Goal: Answer question/provide support: Share knowledge or assist other users

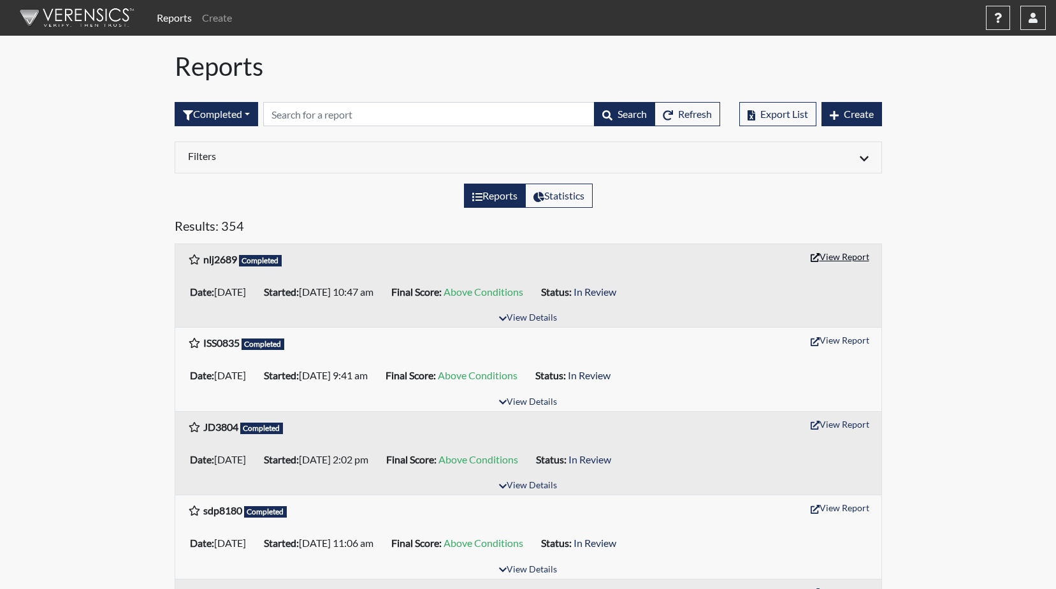
click at [839, 259] on button "View Report" at bounding box center [840, 257] width 70 height 20
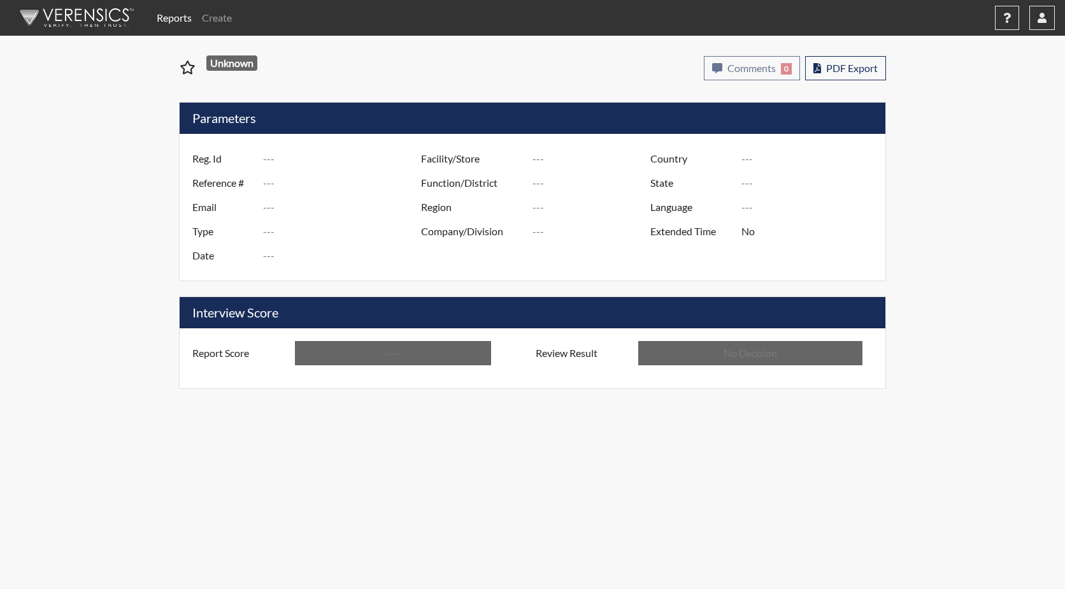
type input "nlj2689"
type input "51565"
type input "---"
type input "Corrections Pre-Employment"
type input "[DATE]"
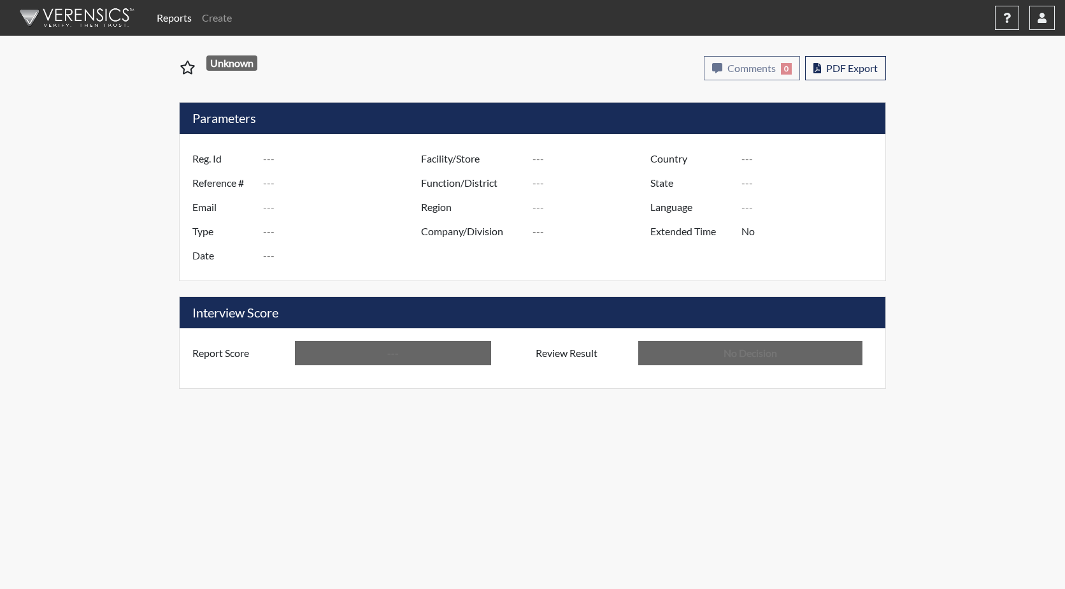
type input "GD&CP SMU*+"
type input "[GEOGRAPHIC_DATA]"
type input "[US_STATE]"
type input "English"
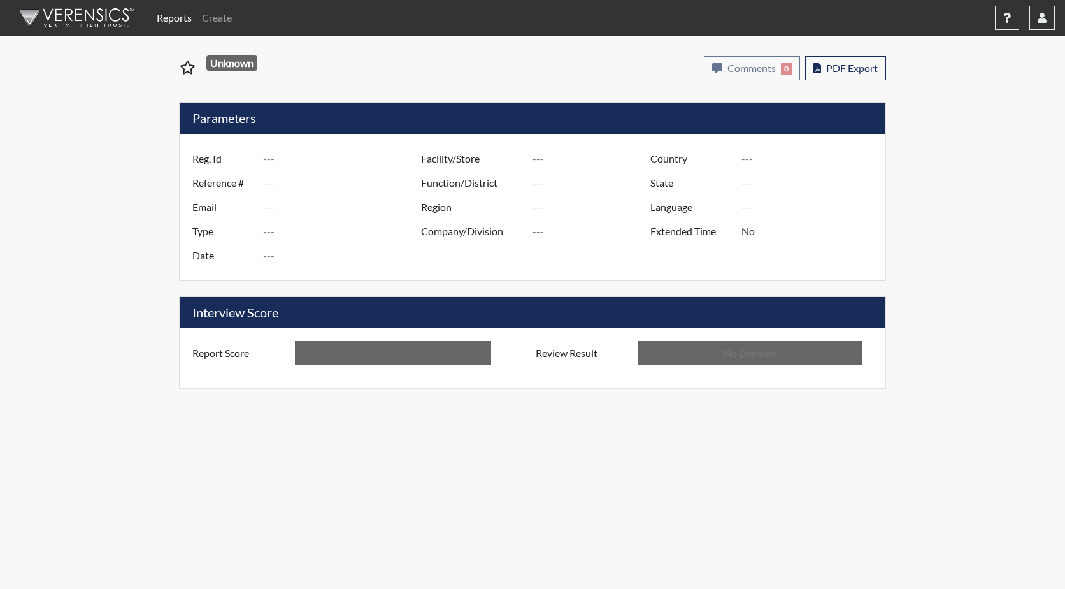
type input "Above Conditions"
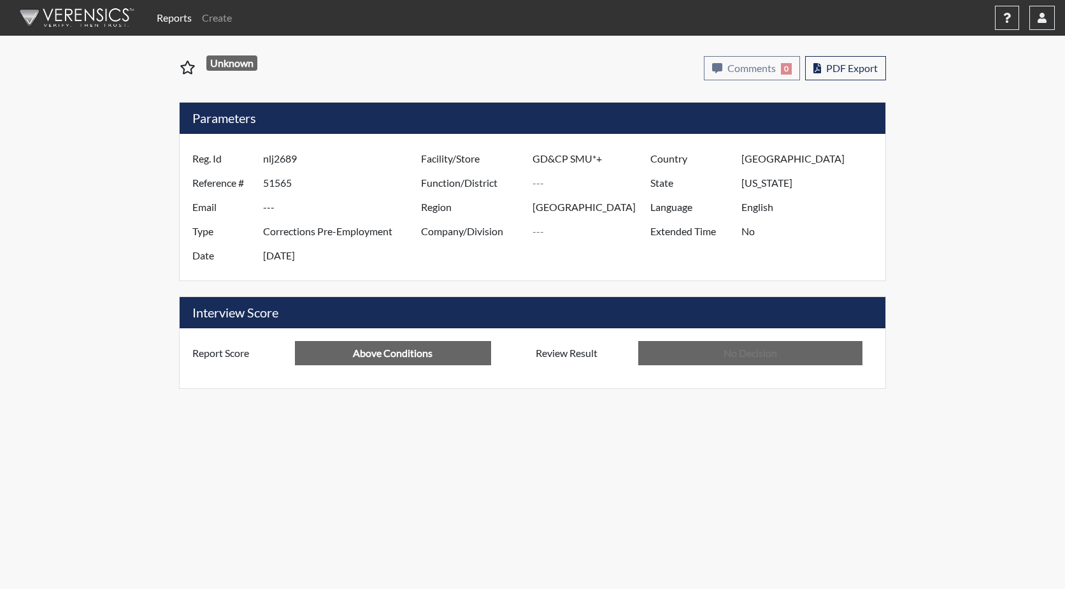
type input "In Review"
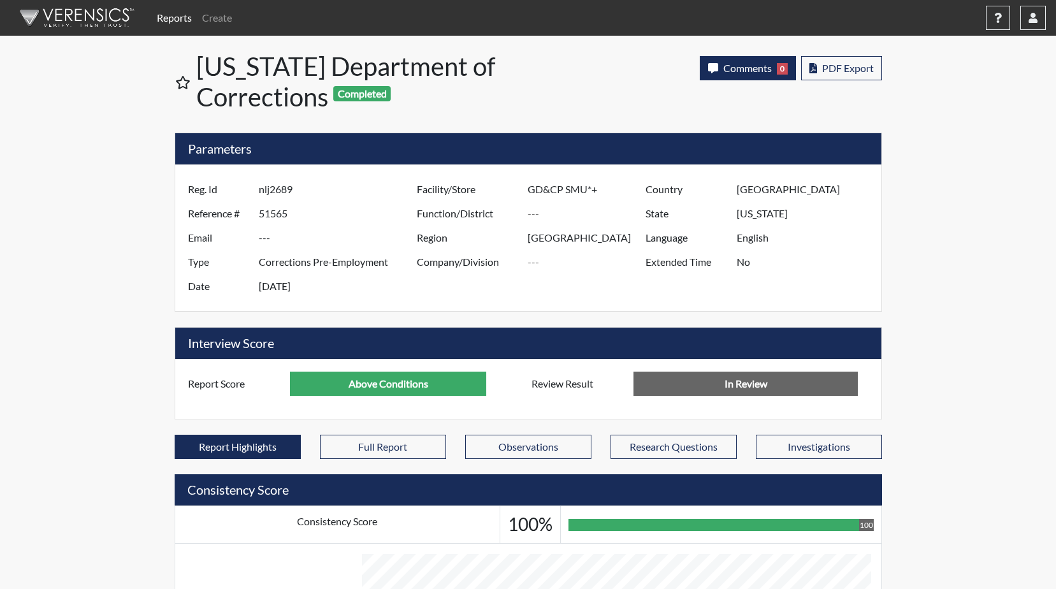
scroll to position [212, 530]
click at [833, 68] on span "PDF Export" at bounding box center [848, 68] width 52 height 12
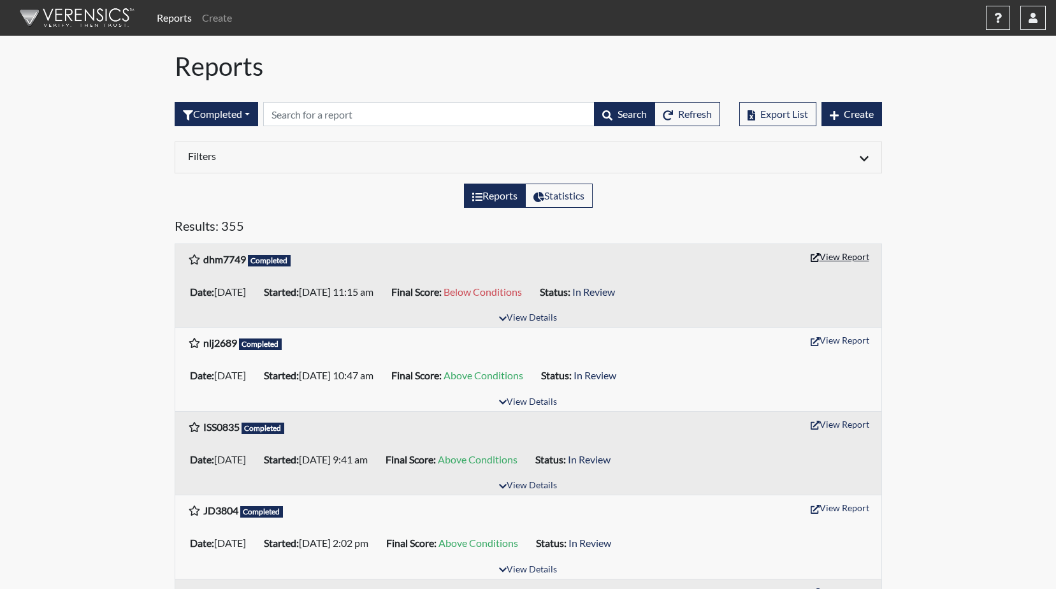
click at [837, 259] on button "View Report" at bounding box center [840, 257] width 70 height 20
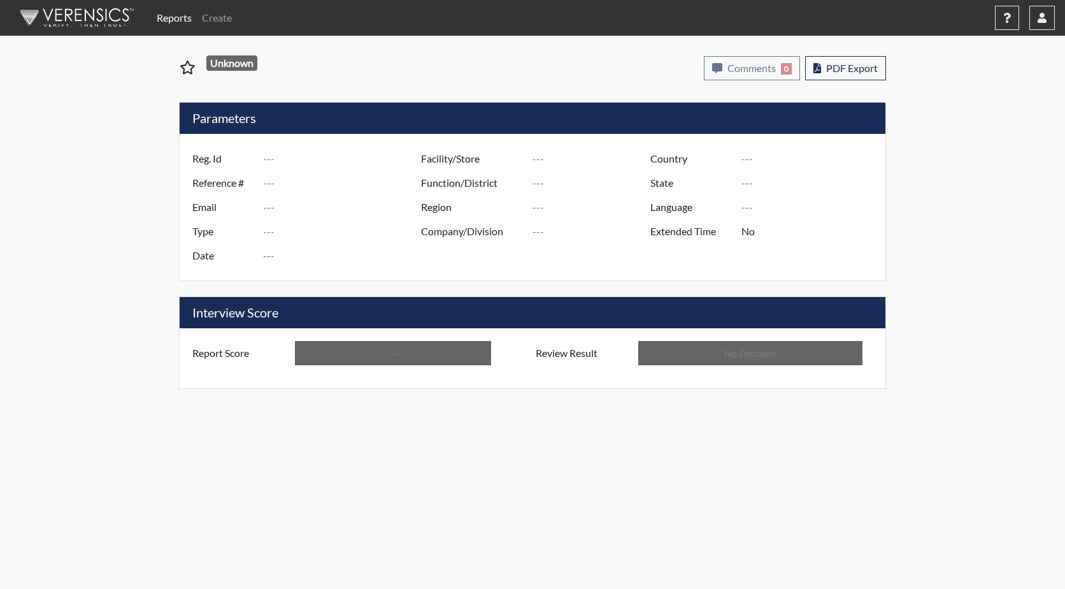
type input "dhm7749"
type input "51566"
type input "---"
type input "Corrections Pre-Employment"
type input "[DATE]"
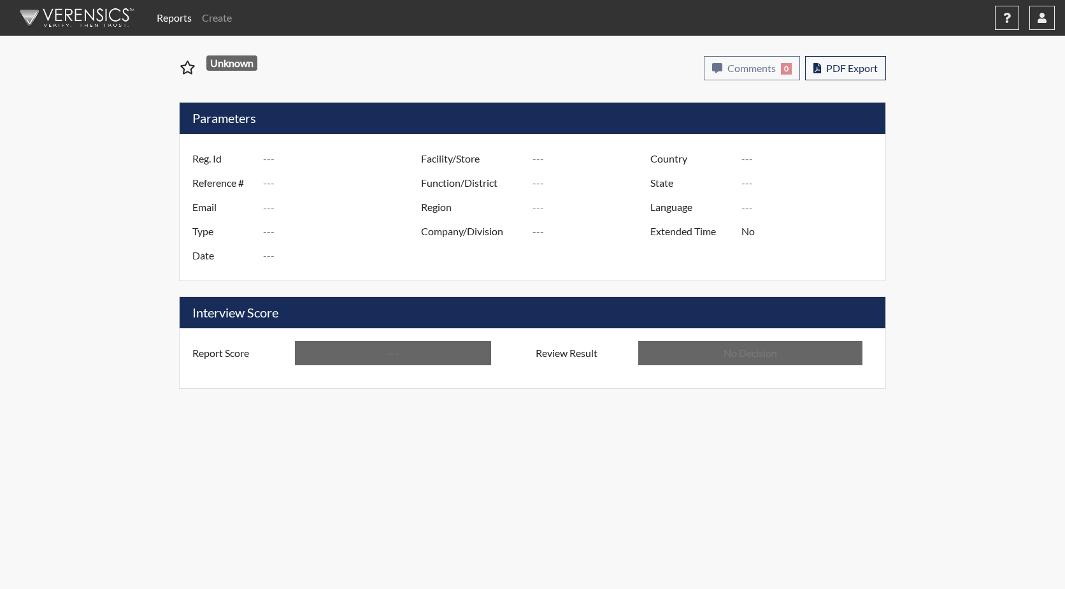
type input "GD&CP SMU*+"
type input "[GEOGRAPHIC_DATA]"
type input "[US_STATE]"
type input "English"
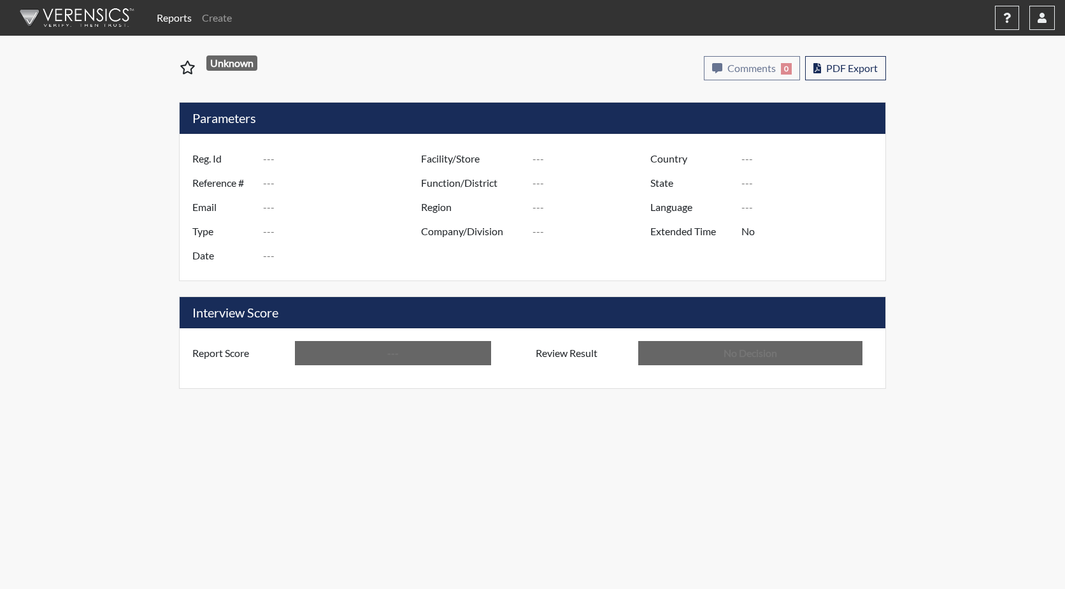
type input "Below Conditions"
type input "In Review"
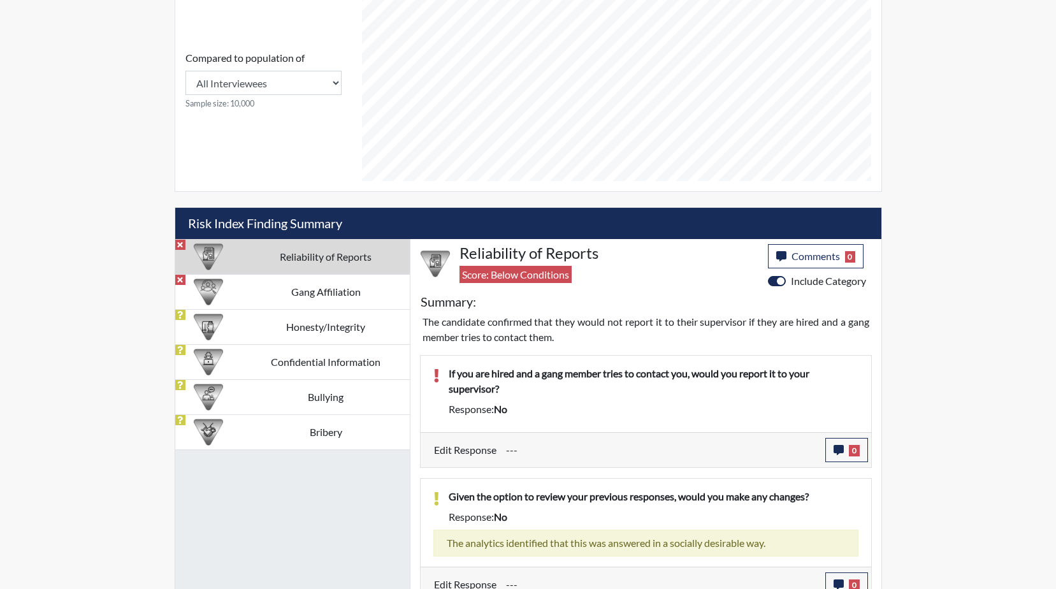
scroll to position [573, 0]
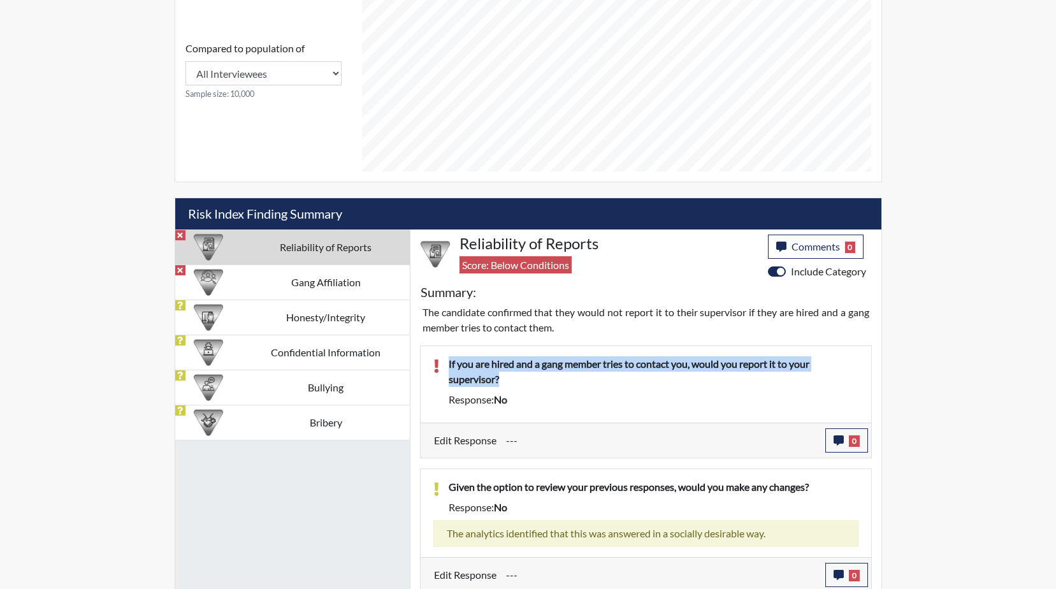
drag, startPoint x: 503, startPoint y: 373, endPoint x: 446, endPoint y: 359, distance: 58.6
click at [446, 359] on div "If you are hired and a gang member tries to contact you, would you report it to…" at bounding box center [653, 374] width 429 height 36
drag, startPoint x: 446, startPoint y: 359, endPoint x: 466, endPoint y: 364, distance: 20.6
copy p "If you are hired and a gang member tries to contact you, would you report it to…"
click at [846, 439] on button "0" at bounding box center [846, 440] width 43 height 24
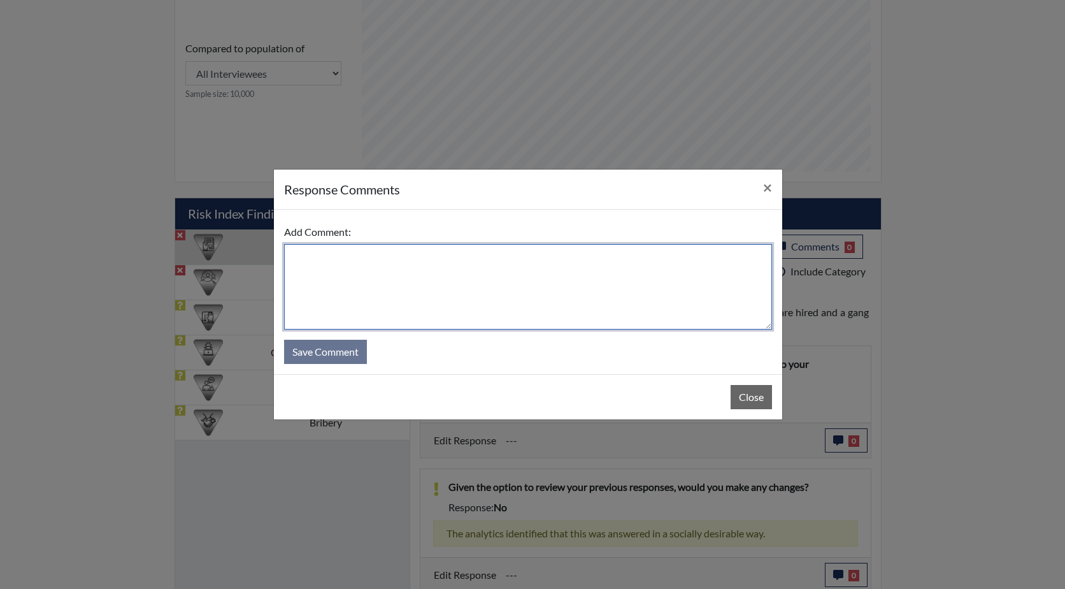
paste textarea "If you are hired and a gang member tries to contact you, would you report it to…"
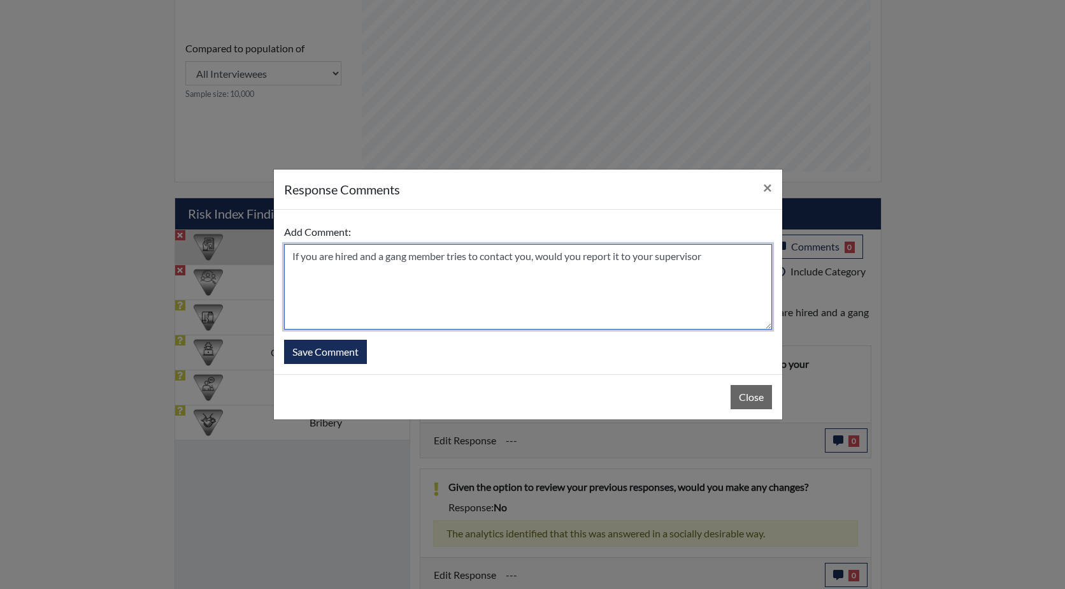
click at [541, 256] on textarea "If you are hired and a gang member tries to contact you, would you report it to…" at bounding box center [528, 286] width 488 height 85
click at [608, 256] on textarea "If you are hired and a gang member tries to contact you, SHE would you report i…" at bounding box center [528, 286] width 488 height 85
drag, startPoint x: 592, startPoint y: 256, endPoint x: 542, endPoint y: 259, distance: 50.4
click at [542, 259] on textarea "If you are hired and a gang member tries to contact you, SHE would report it to…" at bounding box center [528, 286] width 488 height 85
drag, startPoint x: 709, startPoint y: 256, endPoint x: 686, endPoint y: 257, distance: 22.3
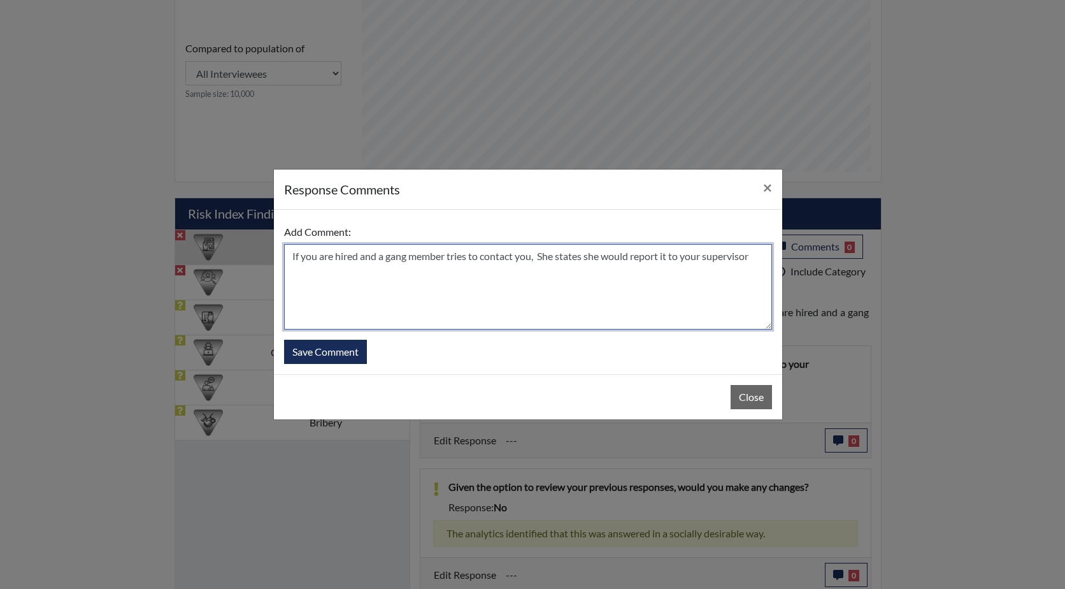
click at [686, 257] on textarea "If you are hired and a gang member tries to contact you, She states she would r…" at bounding box center [528, 286] width 488 height 85
click at [667, 275] on textarea "If you are hired and a gang member tries to contact her she states she would re…" at bounding box center [528, 286] width 488 height 85
type textarea "If you are hired and a gang member tries to contact her she states she would re…"
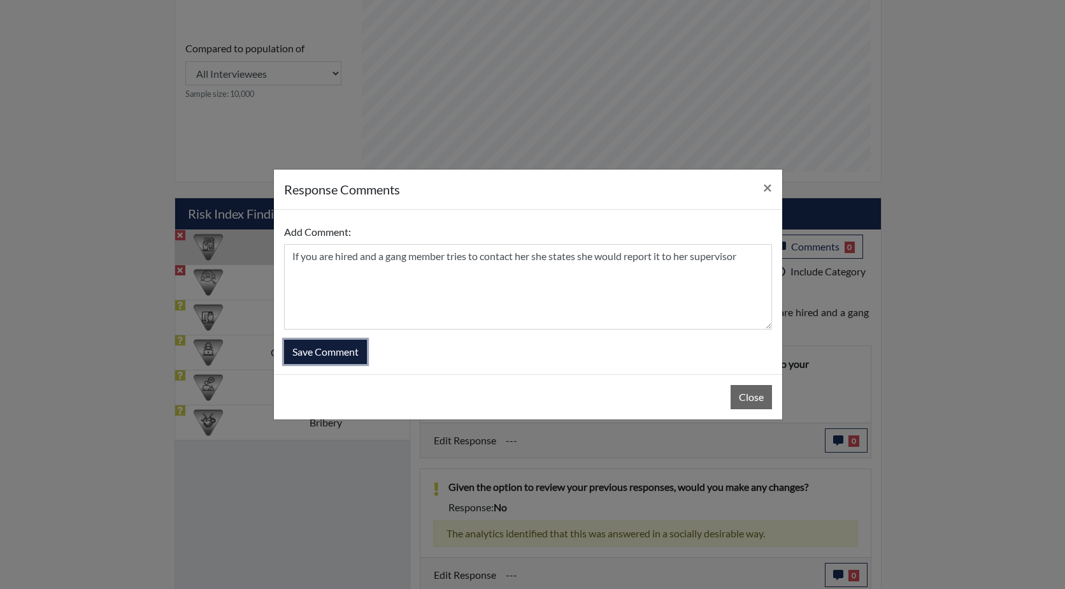
drag, startPoint x: 314, startPoint y: 349, endPoint x: 331, endPoint y: 342, distance: 18.8
click at [314, 349] on button "Save Comment" at bounding box center [325, 352] width 83 height 24
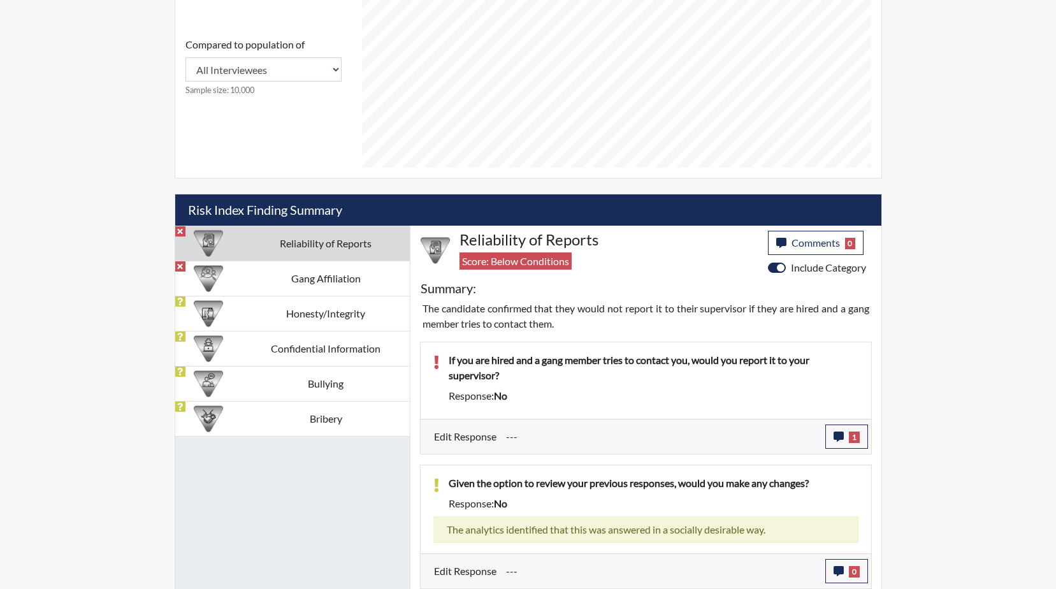
scroll to position [578, 0]
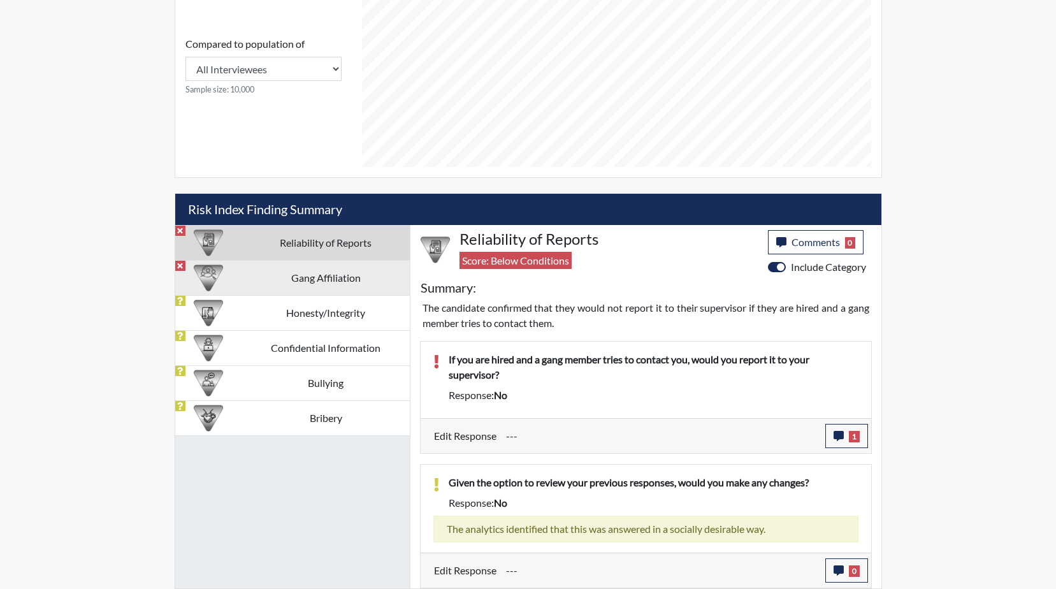
click at [322, 277] on td "Gang Affiliation" at bounding box center [325, 277] width 168 height 35
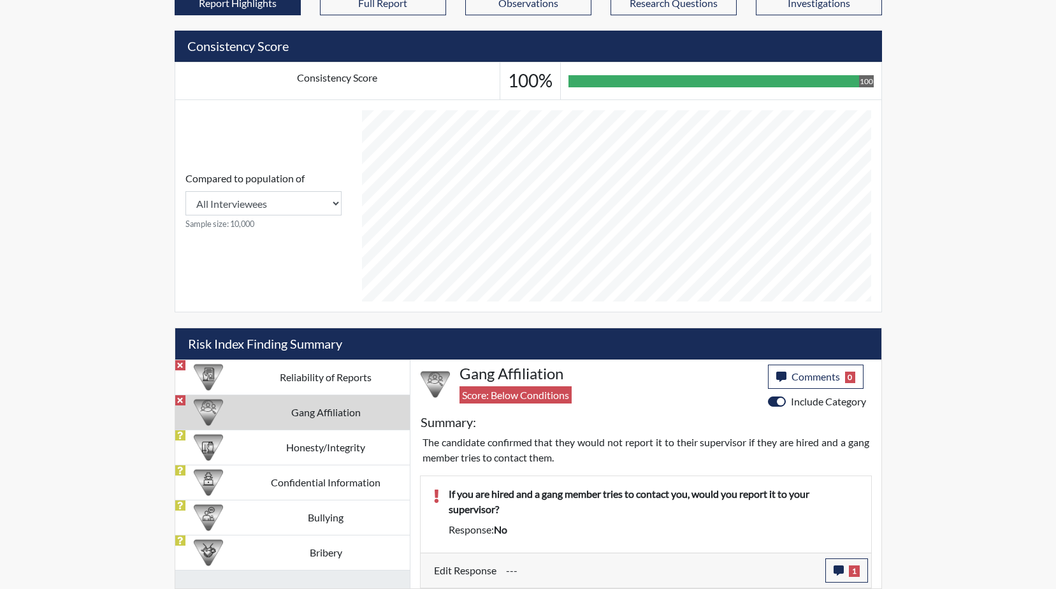
scroll to position [443, 0]
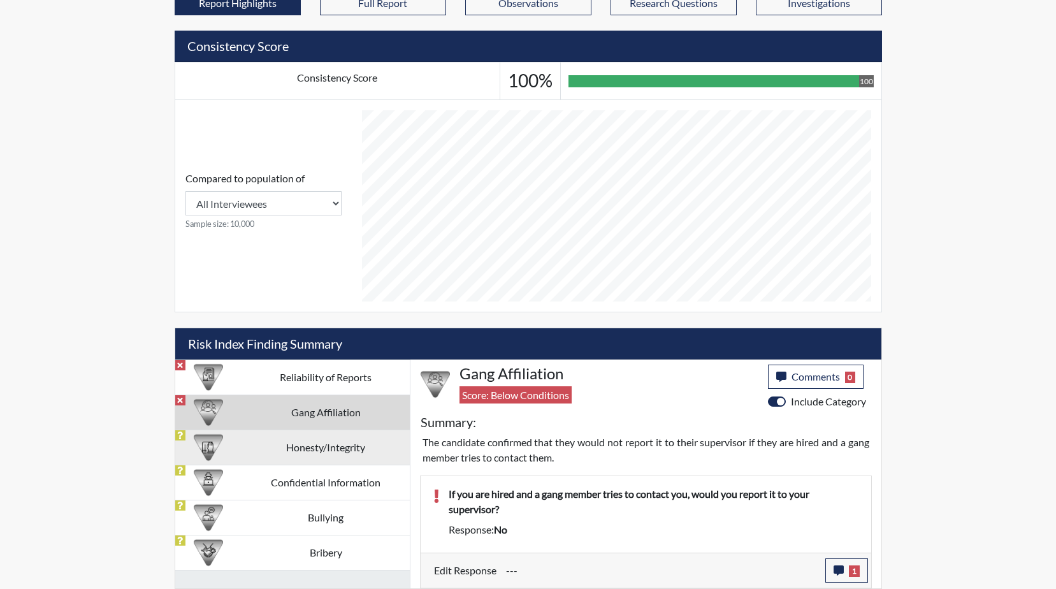
click at [333, 455] on td "Honesty/Integrity" at bounding box center [325, 446] width 168 height 35
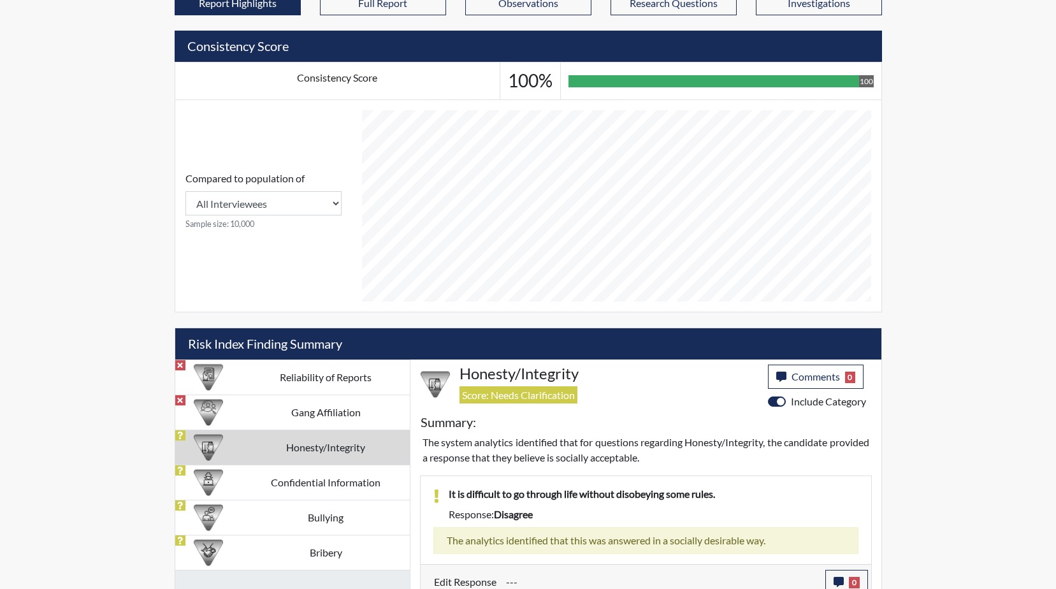
scroll to position [578, 0]
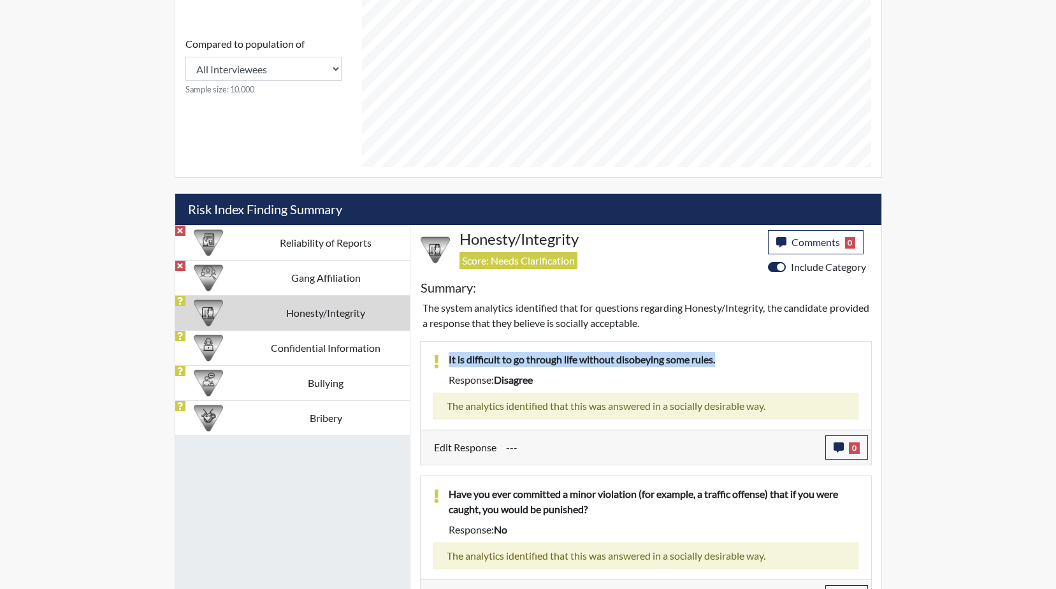
drag, startPoint x: 723, startPoint y: 361, endPoint x: 438, endPoint y: 359, distance: 284.8
click at [439, 359] on div "It is difficult to go through life without disobeying some rules." at bounding box center [653, 362] width 429 height 20
drag, startPoint x: 438, startPoint y: 359, endPoint x: 523, endPoint y: 359, distance: 84.7
copy p "It is difficult to go through life without disobeying some rules."
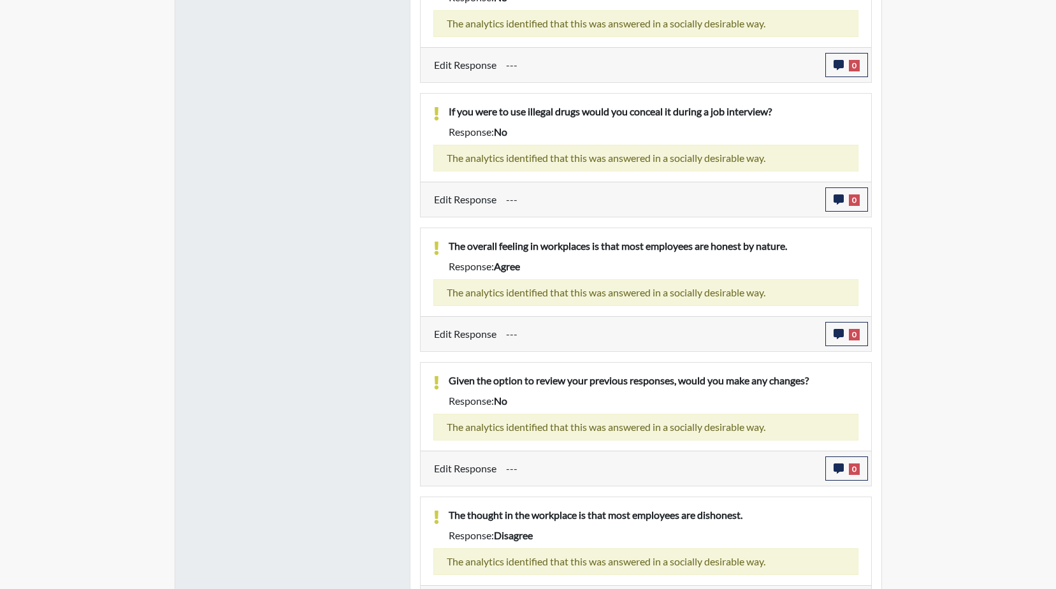
scroll to position [1277, 0]
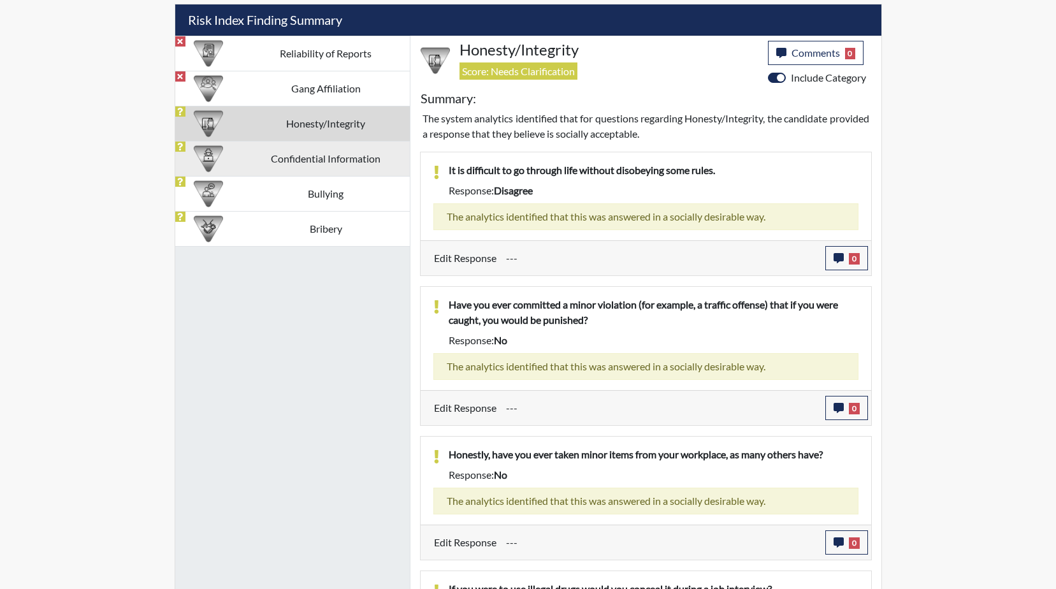
click at [312, 155] on td "Confidential Information" at bounding box center [325, 158] width 168 height 35
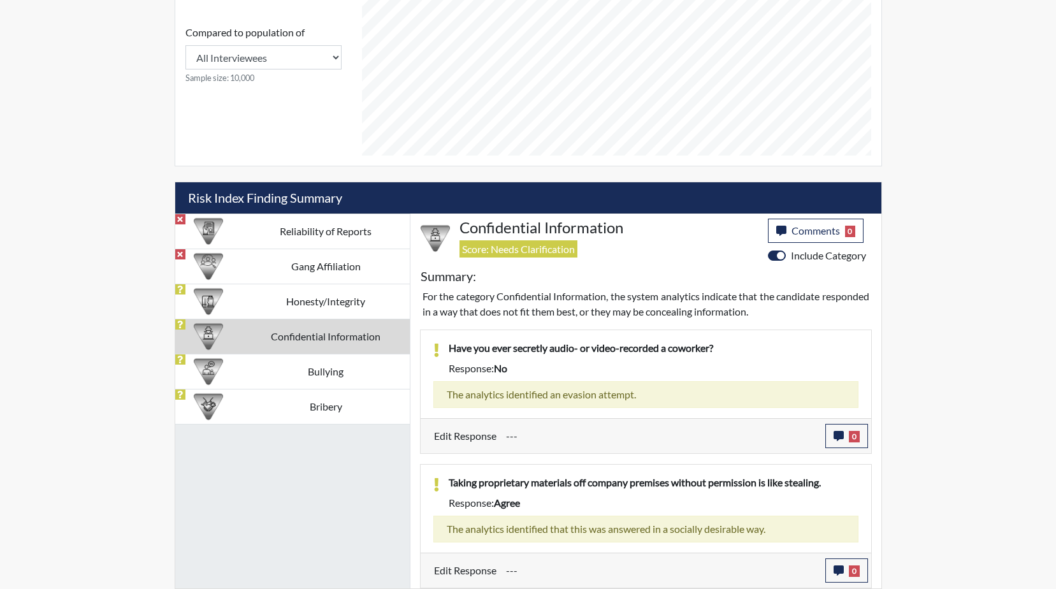
scroll to position [589, 0]
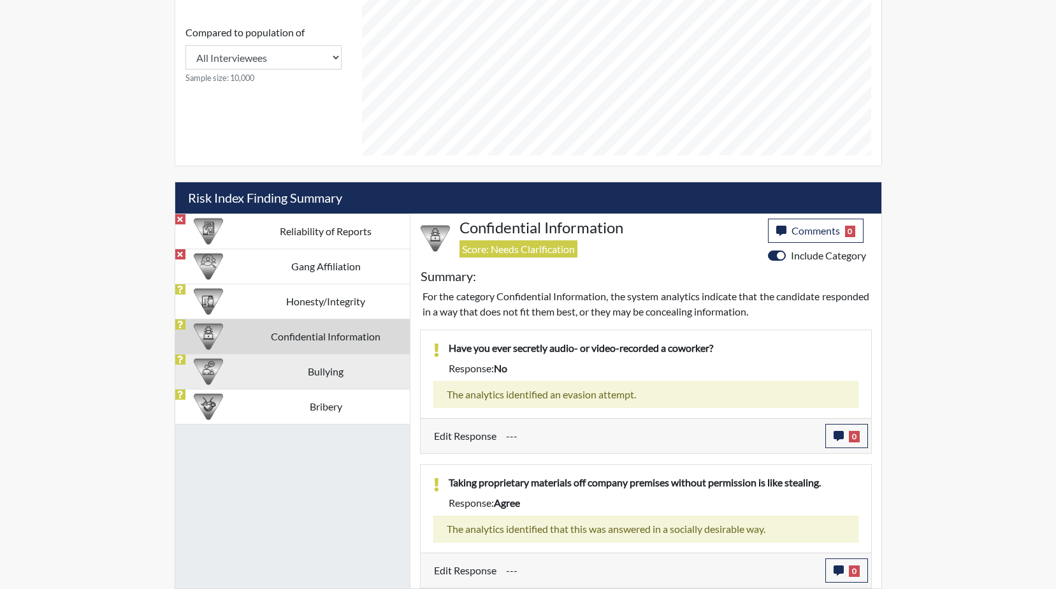
click at [324, 377] on td "Bullying" at bounding box center [325, 371] width 168 height 35
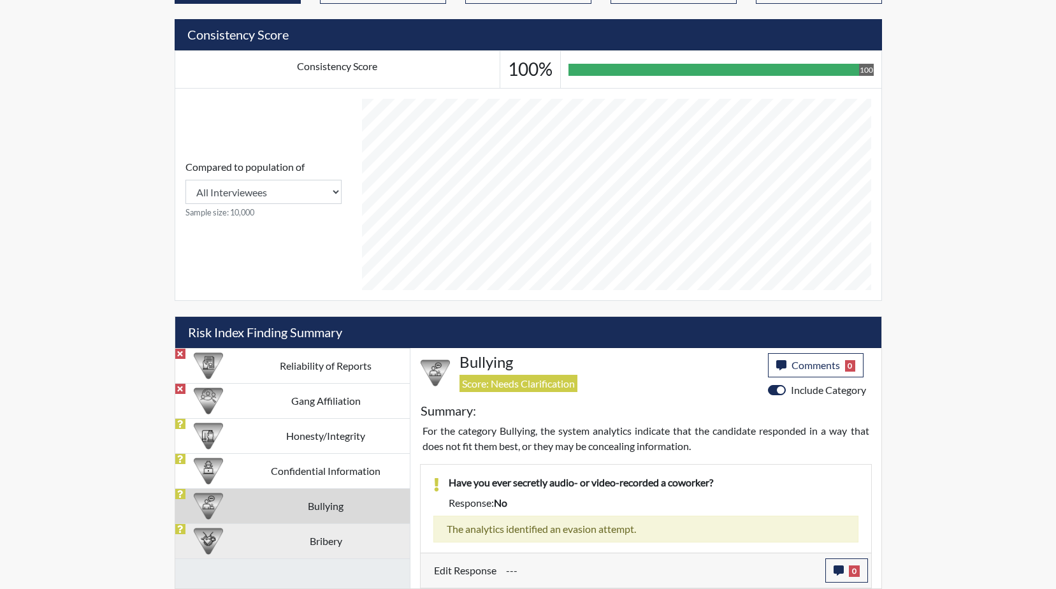
click at [325, 545] on td "Bribery" at bounding box center [325, 540] width 168 height 35
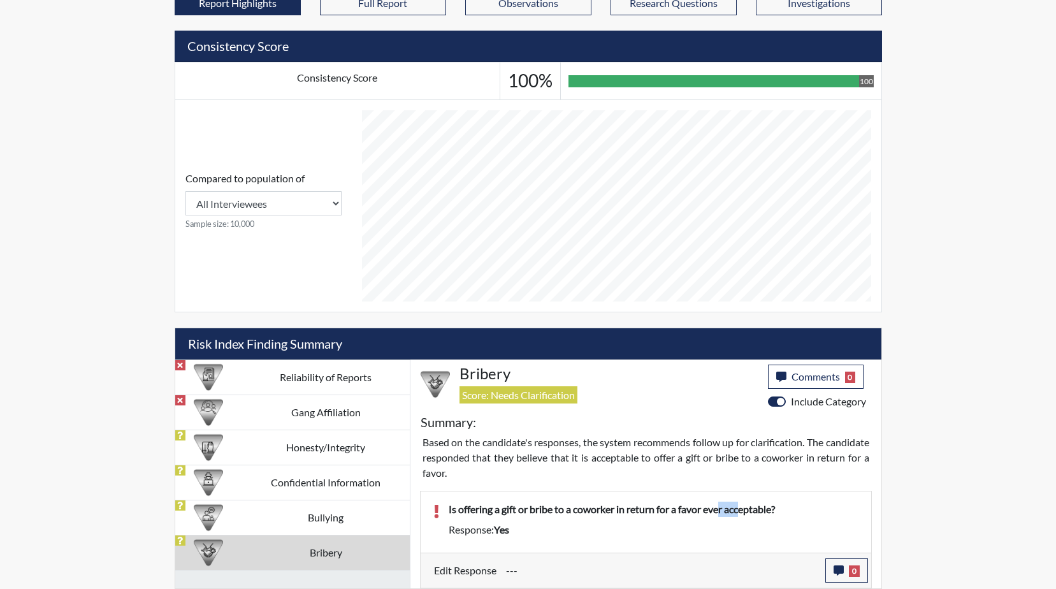
drag, startPoint x: 732, startPoint y: 509, endPoint x: 746, endPoint y: 509, distance: 13.4
click at [746, 509] on p "Is offering a gift or bribe to a coworker in return for a favor ever acceptable?" at bounding box center [654, 508] width 410 height 15
drag, startPoint x: 746, startPoint y: 509, endPoint x: 796, endPoint y: 507, distance: 50.4
click at [796, 507] on p "Is offering a gift or bribe to a coworker in return for a favor ever acceptable?" at bounding box center [654, 508] width 410 height 15
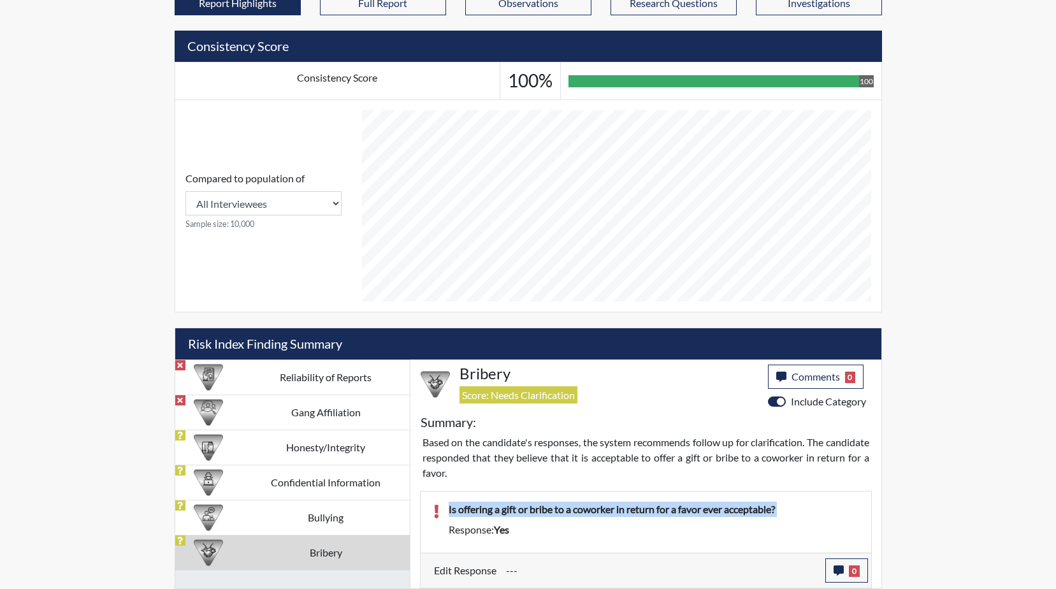
drag, startPoint x: 796, startPoint y: 507, endPoint x: 445, endPoint y: 507, distance: 351.1
click at [445, 507] on div "Is offering a gift or bribe to a coworker in return for a favor ever acceptable?" at bounding box center [653, 511] width 429 height 20
drag, startPoint x: 445, startPoint y: 507, endPoint x: 519, endPoint y: 508, distance: 73.9
copy p "Is offering a gift or bribe to a coworker in return for a favor ever acceptable?"
click at [842, 570] on icon "button" at bounding box center [838, 570] width 10 height 10
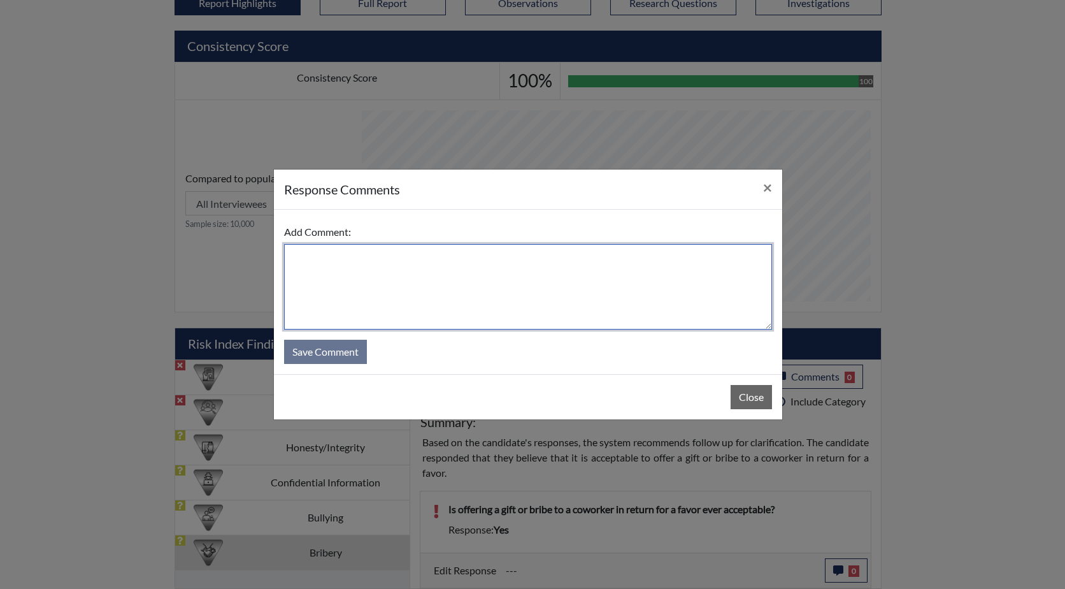
paste textarea "Is offering a gift or bribe to a coworker in return for a favor ever acceptable?"
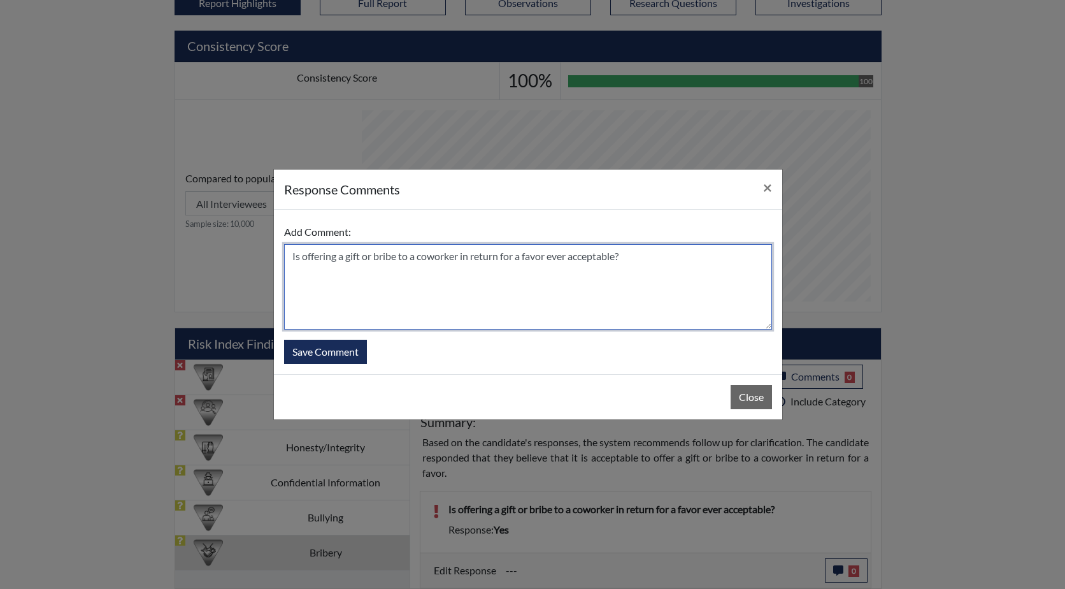
click at [291, 255] on textarea "Is offering a gift or bribe to a coworker in return for a favor ever acceptable?" at bounding box center [528, 286] width 488 height 85
click at [762, 256] on textarea "He answered this too quickly . Is offering a gift or bribe to a coworker in ret…" at bounding box center [528, 286] width 488 height 85
click at [665, 290] on textarea "He answered this too quickly . Is offering a gift or bribe to a coworker in ret…" at bounding box center [528, 286] width 488 height 85
drag, startPoint x: 306, startPoint y: 257, endPoint x: 291, endPoint y: 257, distance: 14.7
click at [291, 257] on textarea "He answered this too quickly . Is offering a gift or bribe to a coworker in ret…" at bounding box center [528, 286] width 488 height 85
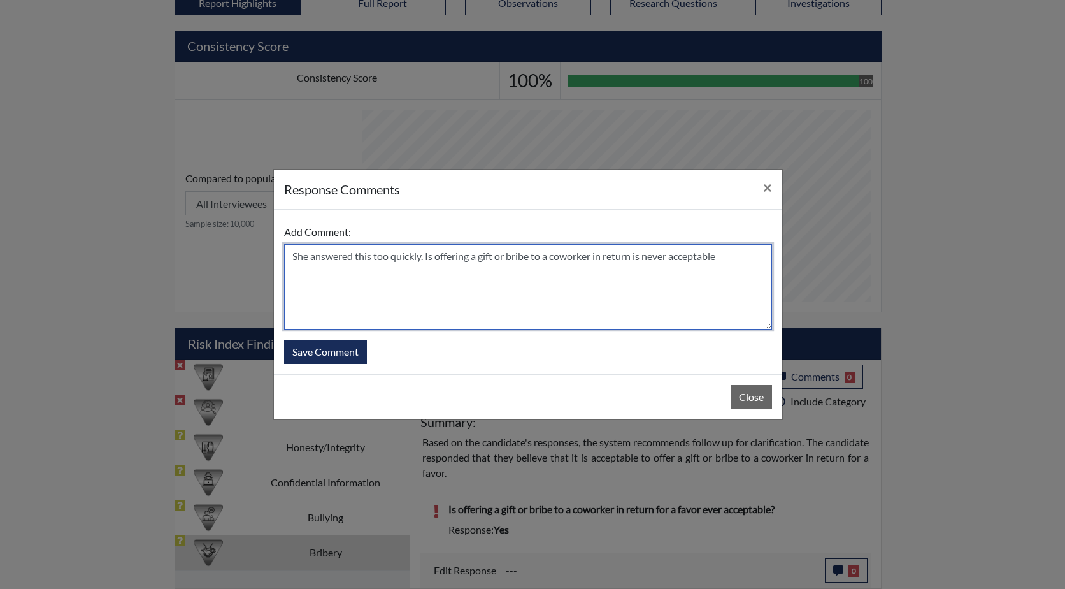
click at [728, 260] on textarea "She answered this too quickly. Is offering a gift or bribe to a coworker in ret…" at bounding box center [528, 286] width 488 height 85
drag, startPoint x: 435, startPoint y: 257, endPoint x: 424, endPoint y: 256, distance: 10.3
click at [424, 256] on textarea "She answered this too quickly. Is offering a gift or bribe to a coworker in ret…" at bounding box center [528, 286] width 488 height 85
click at [425, 257] on textarea "She answered this too quickly. if offering a gift or bribe to a coworker in ret…" at bounding box center [528, 286] width 488 height 85
click at [445, 282] on textarea "She answered this too quickly, if offering a gift or bribe to a coworker in ret…" at bounding box center [528, 286] width 488 height 85
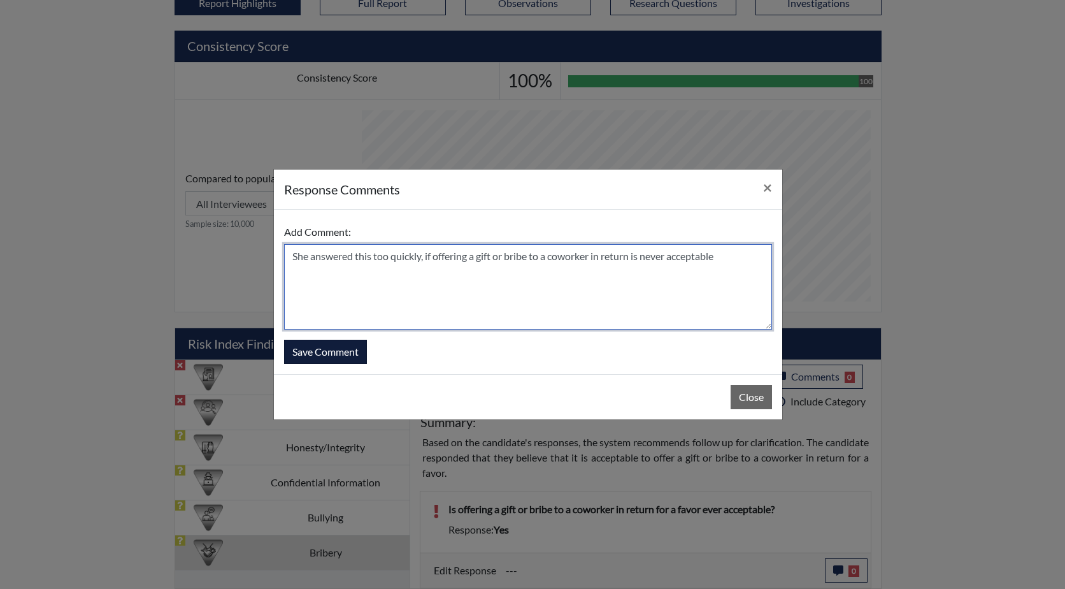
type textarea "She answered this too quickly, if offering a gift or bribe to a coworker in ret…"
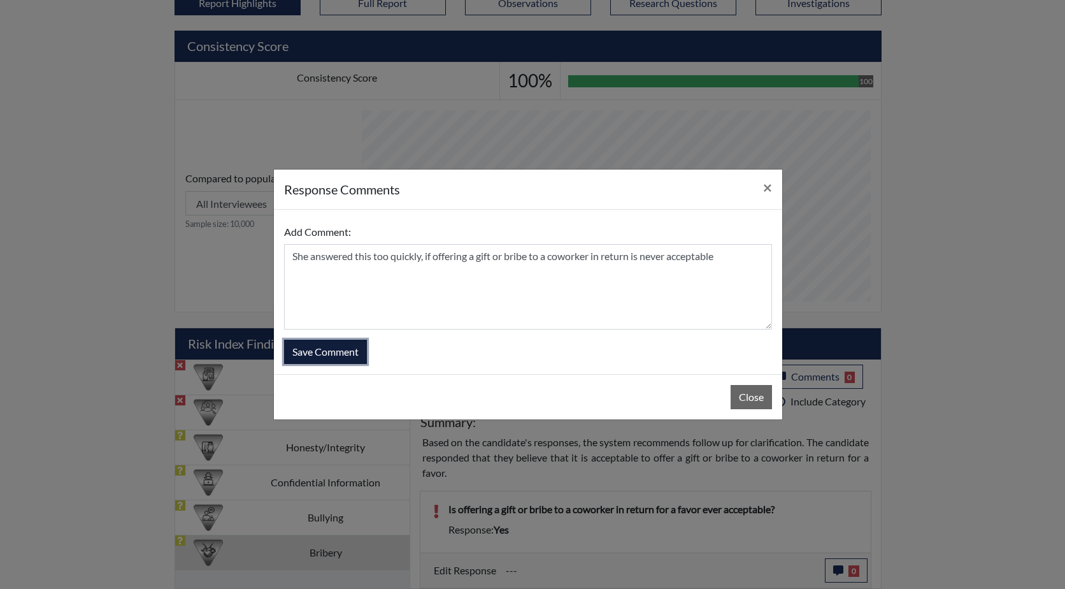
click at [321, 347] on button "Save Comment" at bounding box center [325, 352] width 83 height 24
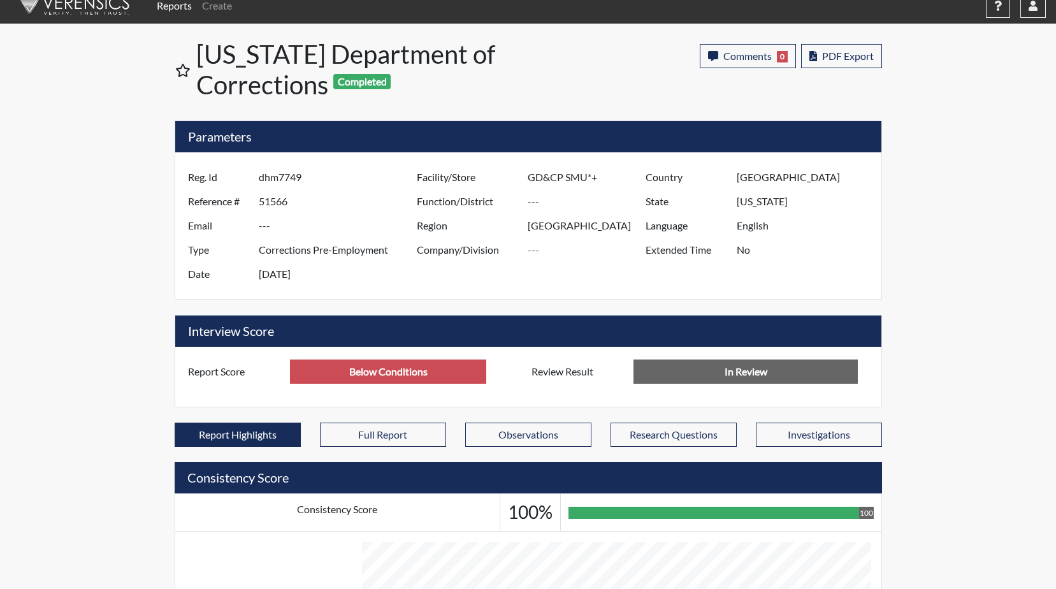
scroll to position [0, 0]
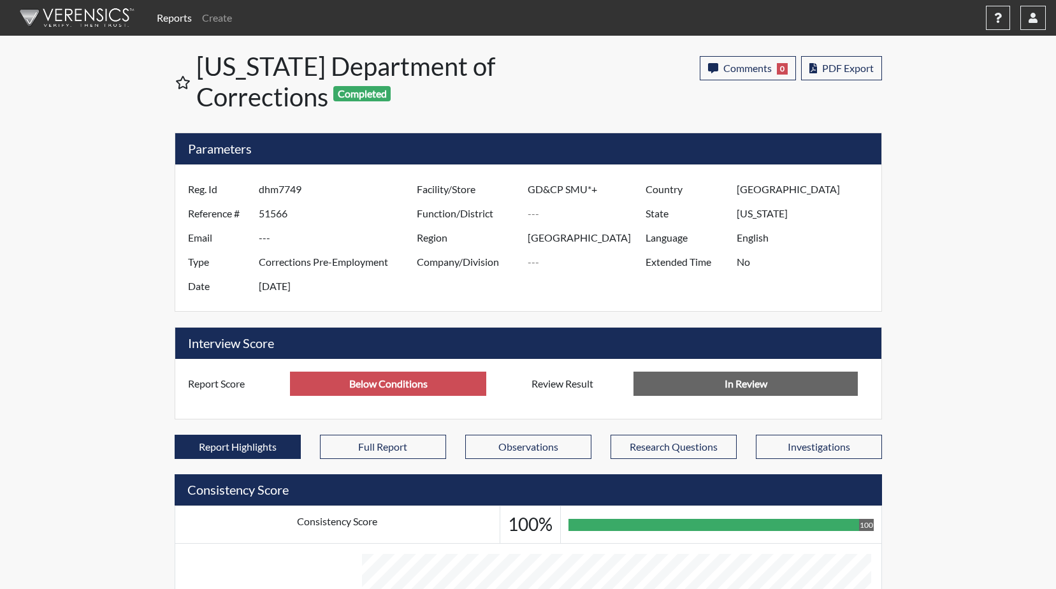
drag, startPoint x: 315, startPoint y: 188, endPoint x: 243, endPoint y: 187, distance: 72.0
click at [243, 187] on div "Reg. Id dhm7749" at bounding box center [298, 189] width 241 height 24
drag, startPoint x: 243, startPoint y: 187, endPoint x: 273, endPoint y: 191, distance: 30.2
